Goal: Transaction & Acquisition: Purchase product/service

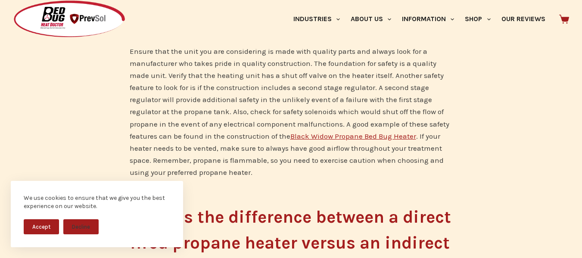
scroll to position [2110, 0]
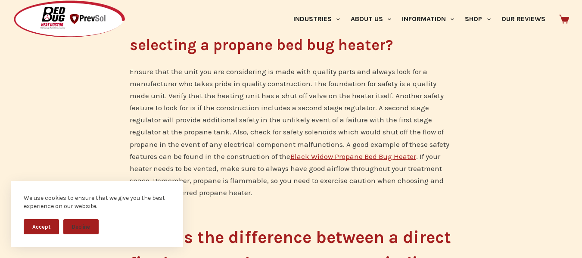
click at [395, 156] on link "Black Widow Propane Bed Bug Heater" at bounding box center [353, 156] width 126 height 9
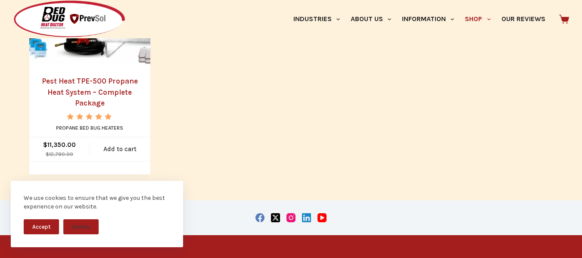
scroll to position [775, 0]
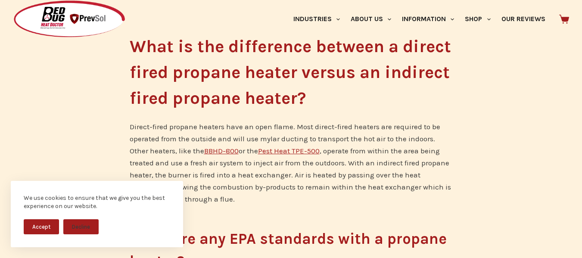
scroll to position [2325, 0]
